Goal: Navigation & Orientation: Find specific page/section

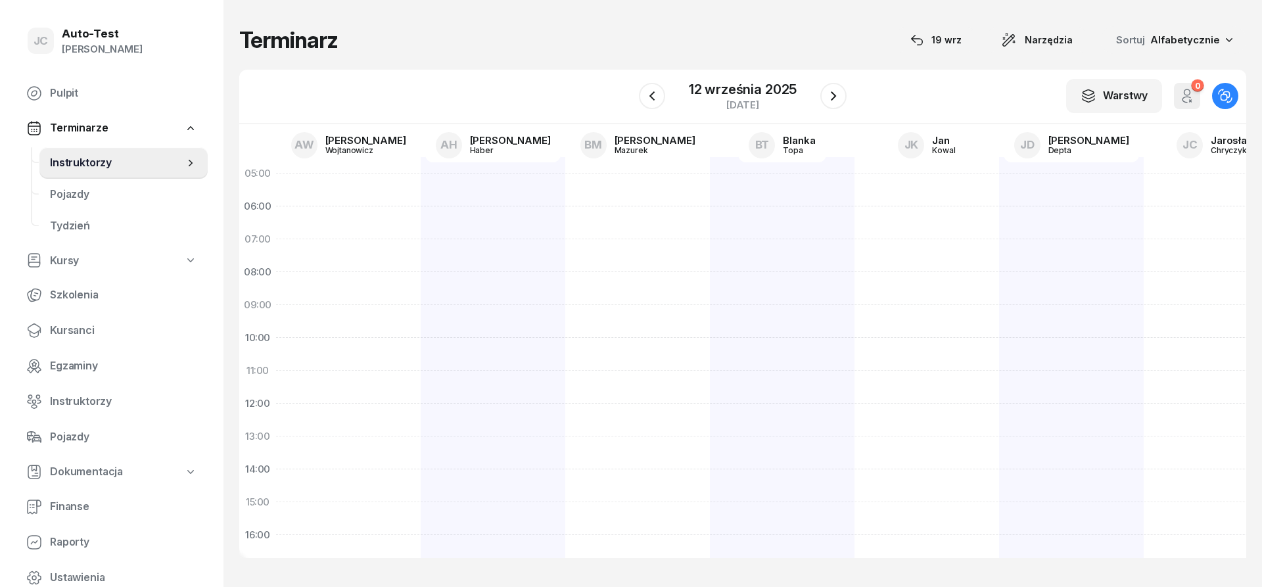
click at [429, 47] on div "Terminarz [DATE] Narzędzia Sortuj Alfabetycznie" at bounding box center [742, 40] width 1007 height 28
click at [401, 45] on div "Terminarz [DATE] Narzędzia Sortuj Alfabetycznie" at bounding box center [742, 40] width 1007 height 28
click at [343, 38] on div "Terminarz [DATE] Narzędzia Sortuj Alfabetycznie" at bounding box center [742, 40] width 1007 height 28
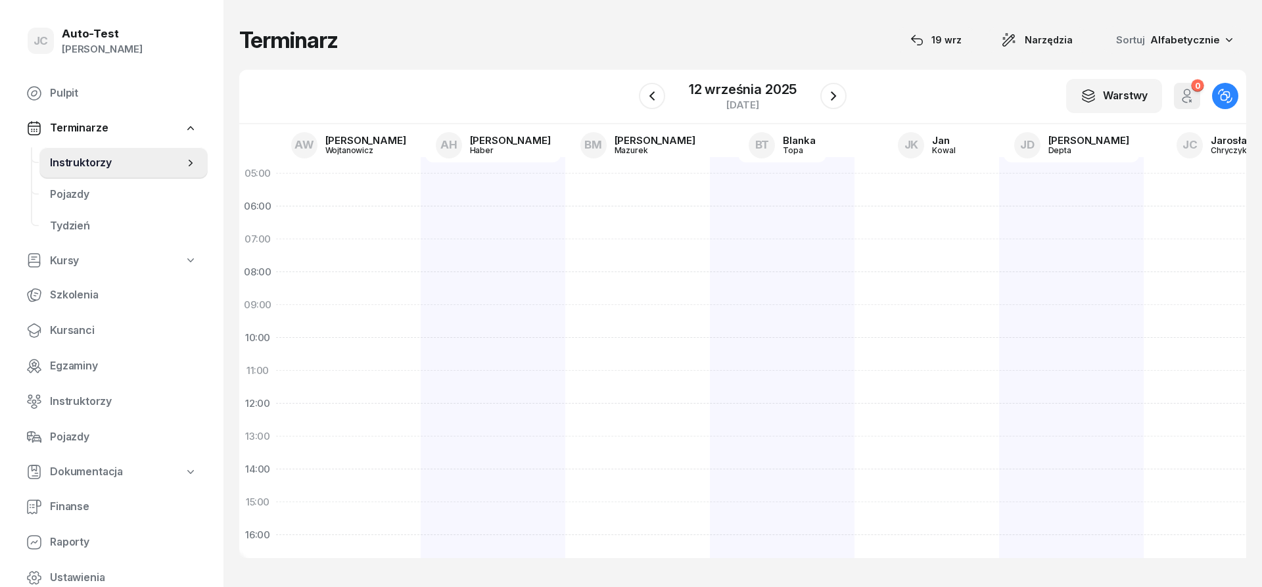
click at [367, 37] on div "Terminarz [DATE] Narzędzia Sortuj Alfabetycznie" at bounding box center [742, 40] width 1007 height 28
click at [319, 45] on h1 "Terminarz" at bounding box center [288, 40] width 99 height 24
click at [402, 43] on div "Terminarz [DATE] Narzędzia Sortuj Alfabetycznie" at bounding box center [742, 40] width 1007 height 28
